Goal: Task Accomplishment & Management: Complete application form

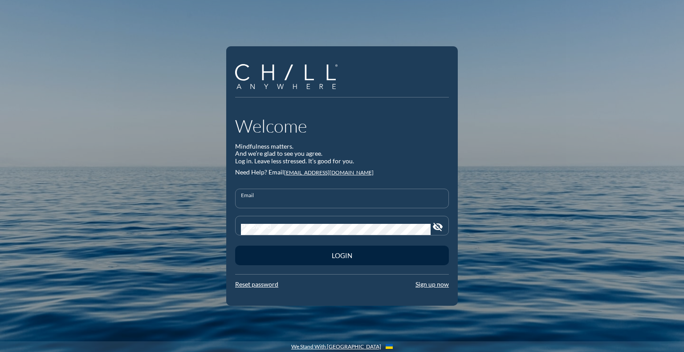
click at [286, 205] on input "Email" at bounding box center [342, 202] width 202 height 11
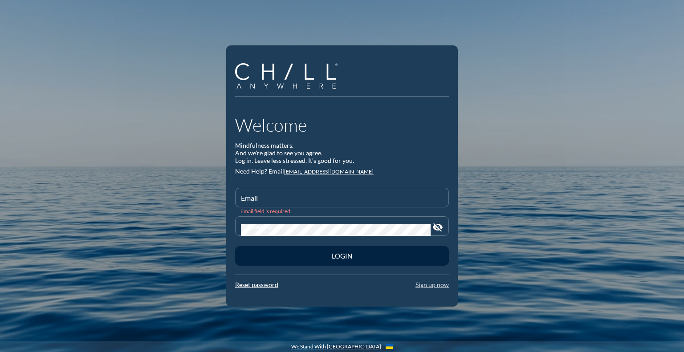
click at [429, 286] on link "Sign up now" at bounding box center [431, 285] width 33 height 8
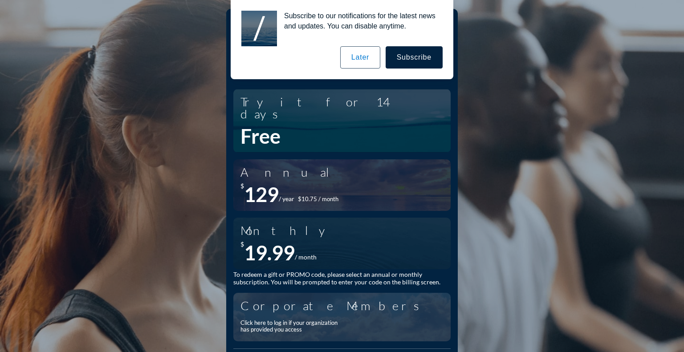
click at [367, 55] on button "Later" at bounding box center [360, 57] width 40 height 22
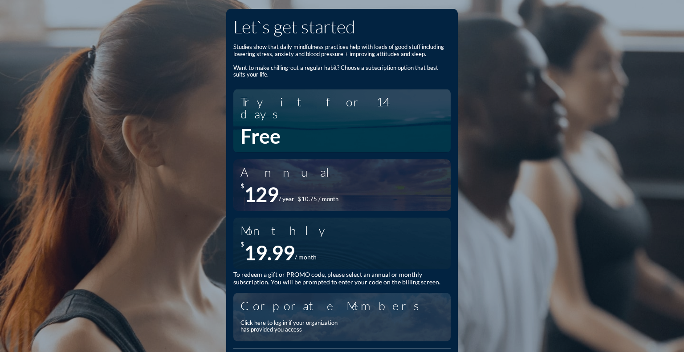
scroll to position [15, 0]
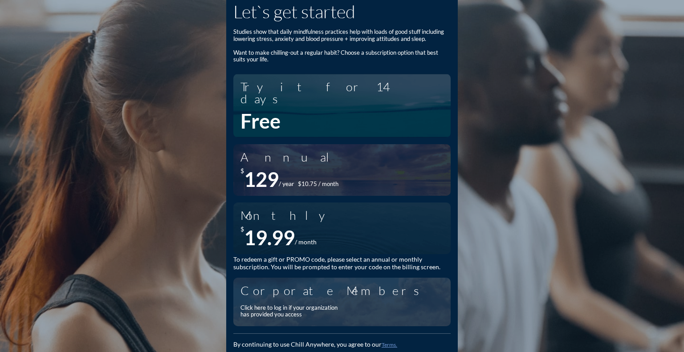
click at [305, 305] on div "Click here to log in if your organization has provided you access" at bounding box center [291, 312] width 102 height 14
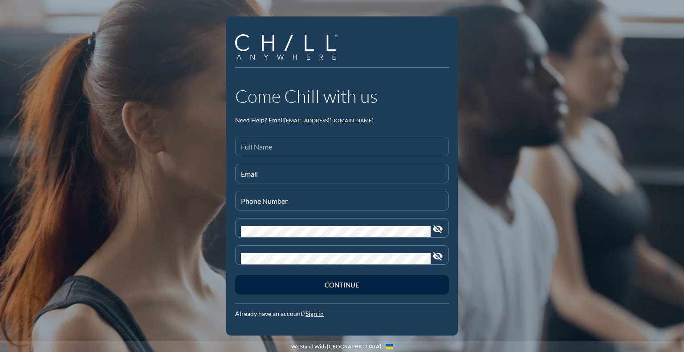
click at [305, 149] on input "Full Name" at bounding box center [342, 150] width 202 height 11
type input "[PERSON_NAME]"
click at [283, 176] on input "Email" at bounding box center [342, 177] width 202 height 11
type input "[EMAIL_ADDRESS][DOMAIN_NAME]"
click at [287, 200] on input "Phone Number" at bounding box center [342, 204] width 202 height 11
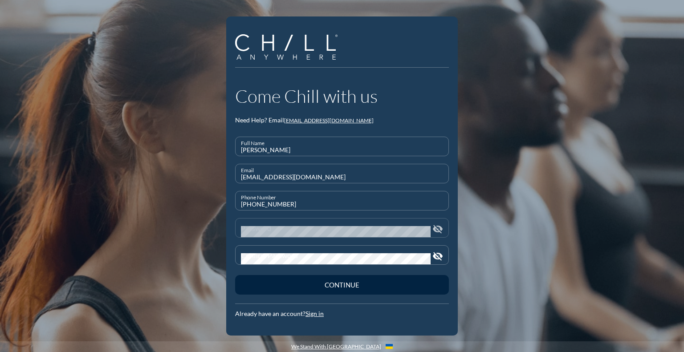
type input "715-220-8532"
click at [285, 224] on div "Password" at bounding box center [336, 228] width 190 height 19
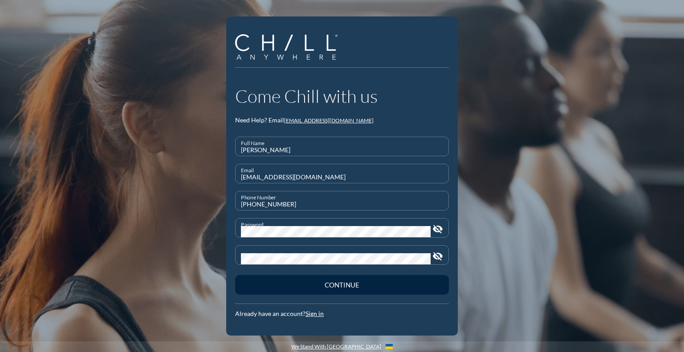
click at [439, 229] on icon "visibility_off" at bounding box center [437, 229] width 11 height 11
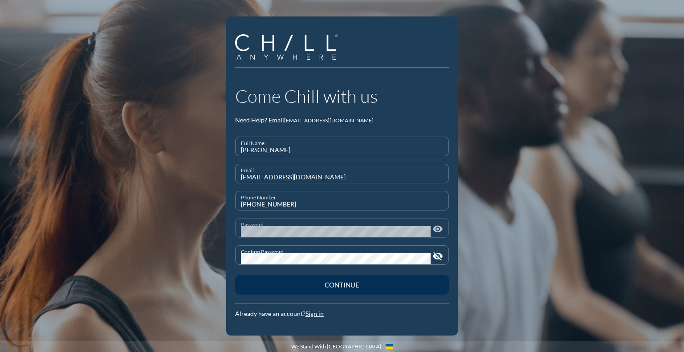
click at [342, 289] on button "Continue" at bounding box center [342, 285] width 214 height 20
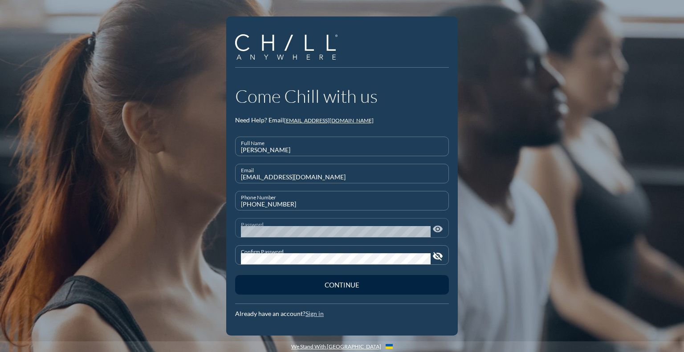
click at [319, 315] on link "Sign in" at bounding box center [314, 314] width 18 height 8
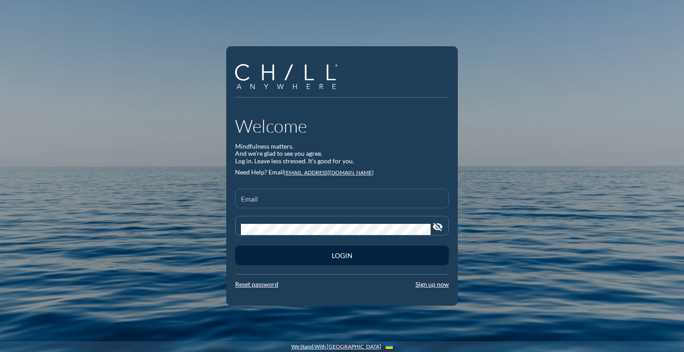
click at [324, 198] on input "Email" at bounding box center [342, 202] width 202 height 11
type input "agranberg@rwbaird"
click at [257, 289] on div "Welcome Mindfulness matters. And we’re glad to see you agree. Log in. Leave les…" at bounding box center [342, 176] width 232 height 260
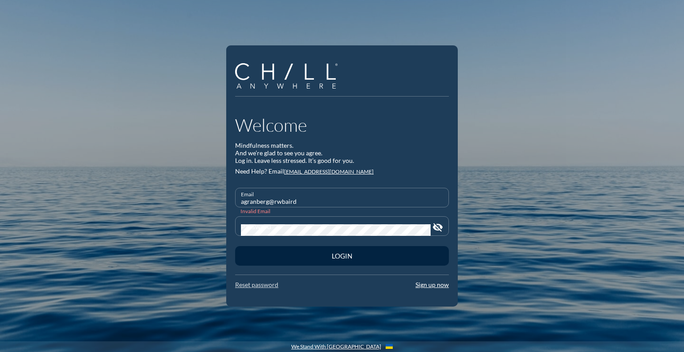
click at [257, 286] on link "Reset password" at bounding box center [256, 285] width 43 height 8
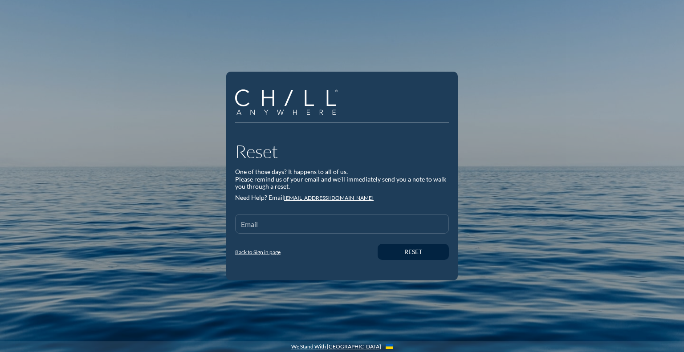
click at [281, 227] on input "Email" at bounding box center [342, 227] width 202 height 11
type input "[EMAIL_ADDRESS][DOMAIN_NAME]"
click at [415, 257] on button "Reset" at bounding box center [413, 252] width 71 height 16
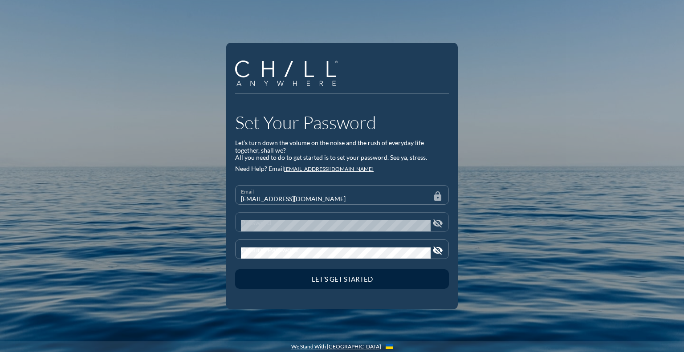
click at [283, 219] on div "Password" at bounding box center [336, 222] width 190 height 19
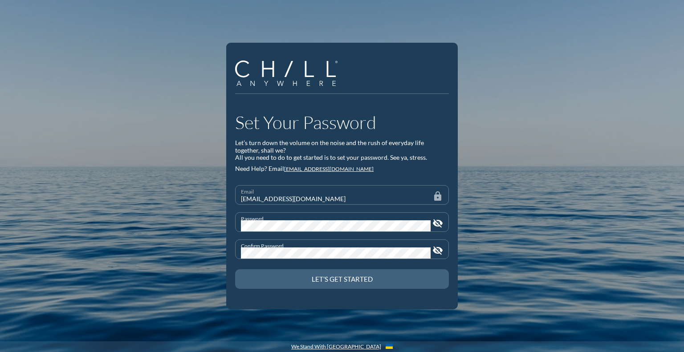
click at [354, 281] on div "Let’s Get Started" at bounding box center [342, 279] width 183 height 8
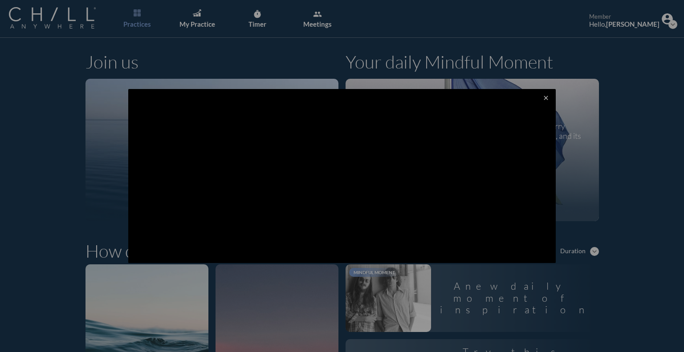
click at [542, 99] on icon "close" at bounding box center [545, 97] width 7 height 7
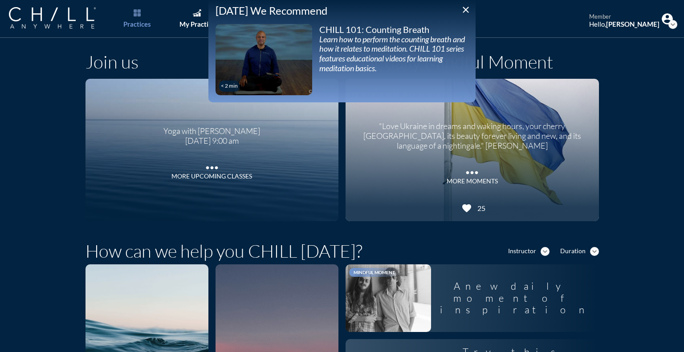
click at [465, 12] on icon "close" at bounding box center [465, 9] width 11 height 11
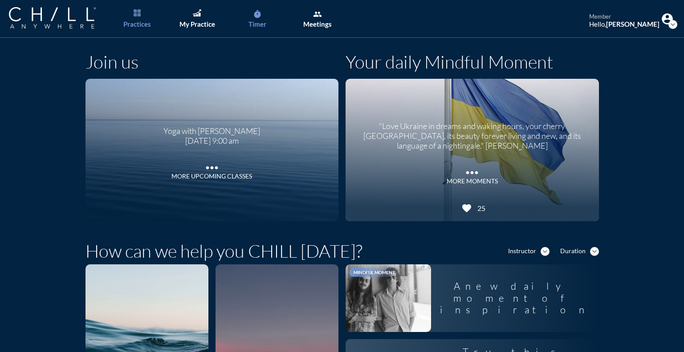
click at [267, 14] on link "timer Timer" at bounding box center [257, 19] width 47 height 38
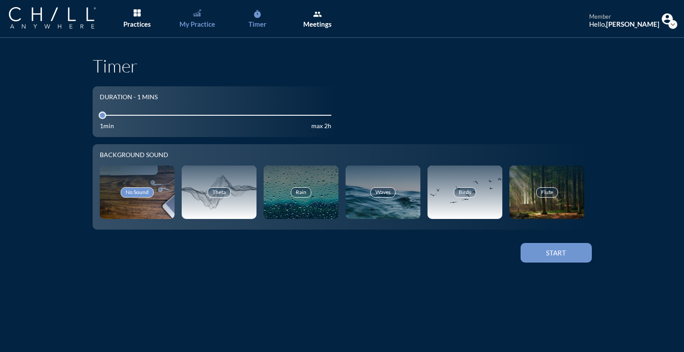
click at [199, 17] on link "My Practice" at bounding box center [197, 19] width 47 height 38
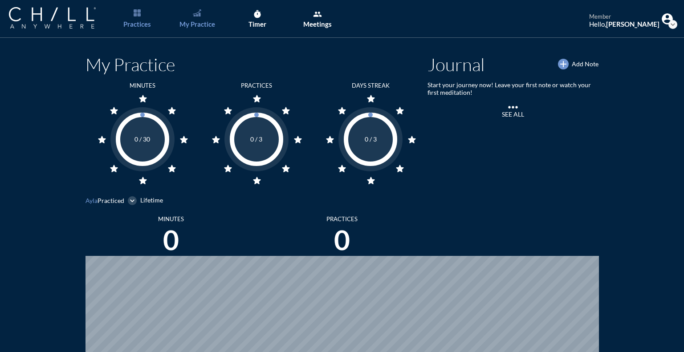
click at [137, 25] on div "Practices" at bounding box center [137, 24] width 28 height 8
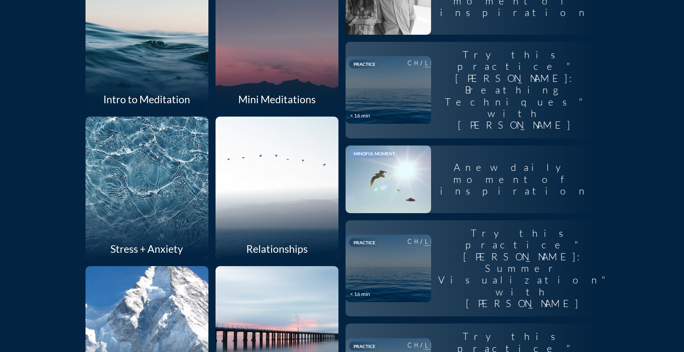
scroll to position [309, 0]
